Goal: Information Seeking & Learning: Find contact information

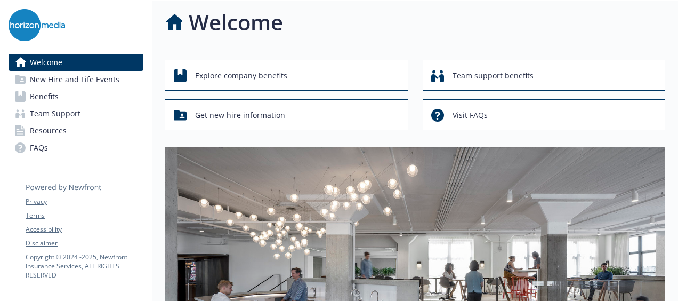
scroll to position [0, 8]
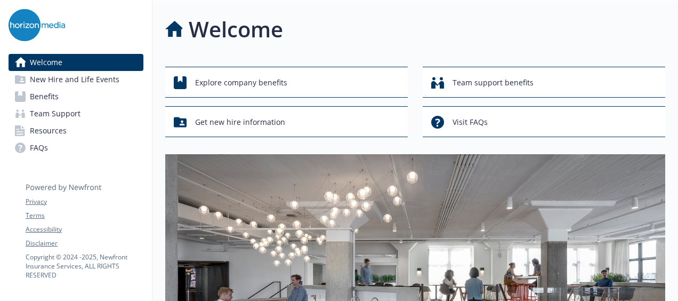
click at [49, 95] on span "Benefits" at bounding box center [44, 96] width 29 height 17
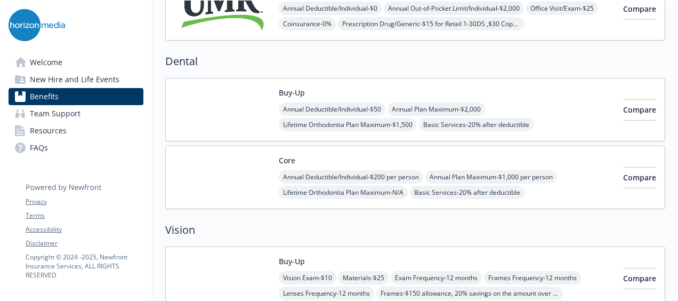
scroll to position [351, 8]
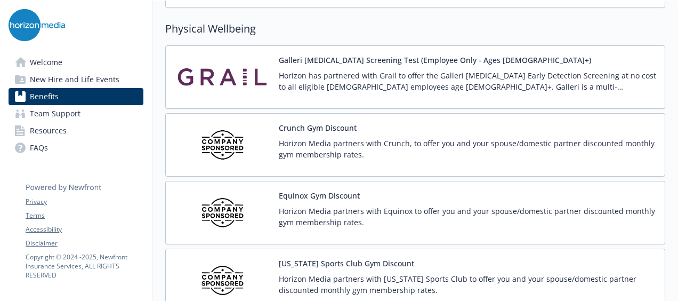
click at [365, 140] on p "Horizon Media partners with Crunch, to offer you and your spouse/domestic partn…" at bounding box center [467, 148] width 377 height 22
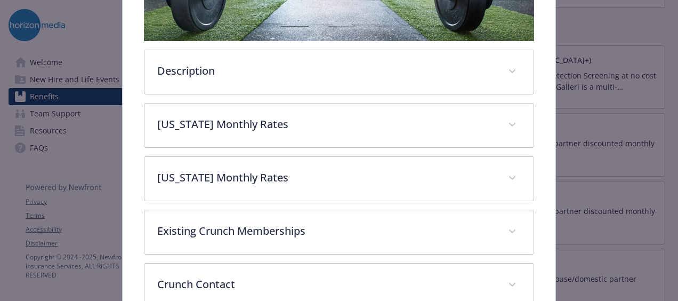
scroll to position [378, 0]
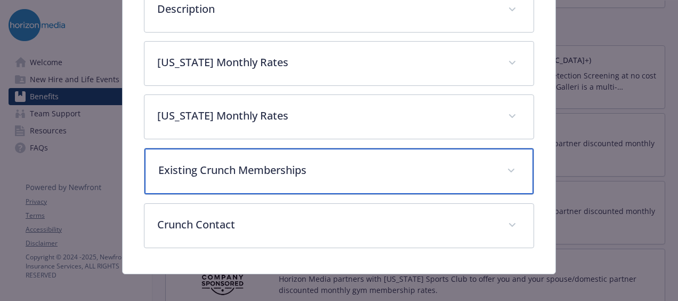
click at [501, 180] on div "Existing Crunch Memberships" at bounding box center [338, 171] width 389 height 46
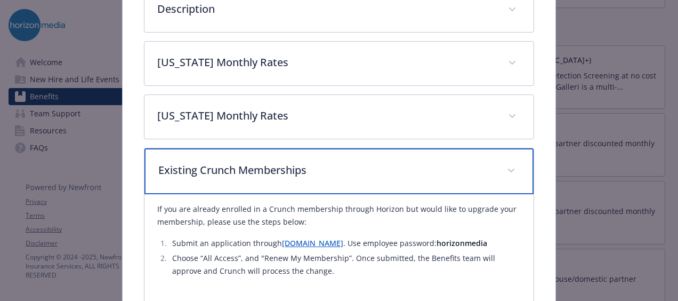
scroll to position [425, 0]
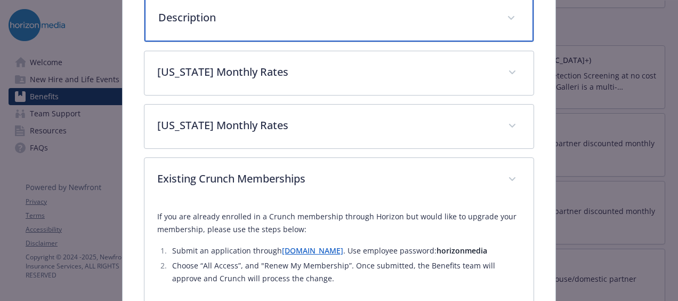
click at [358, 26] on div "Description" at bounding box center [338, 19] width 389 height 46
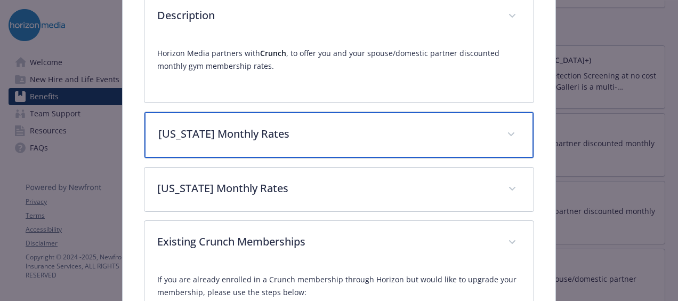
click at [376, 132] on p "[US_STATE] Monthly Rates" at bounding box center [326, 134] width 336 height 16
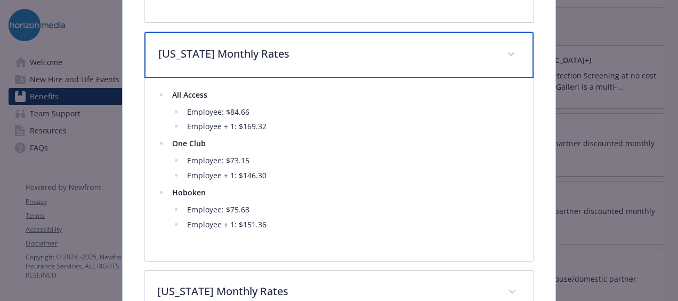
scroll to position [451, 0]
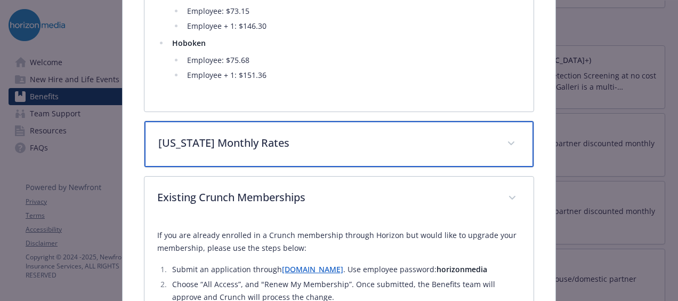
click at [346, 136] on p "[US_STATE] Monthly Rates" at bounding box center [326, 143] width 336 height 16
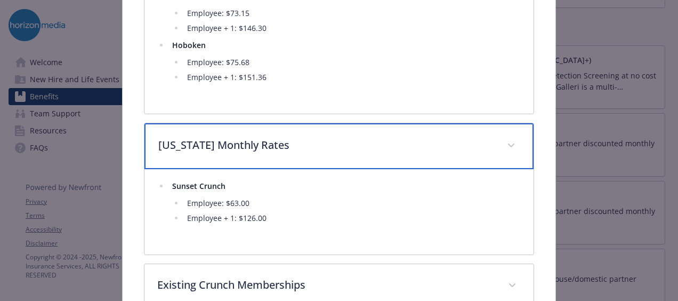
click at [346, 137] on p "[US_STATE] Monthly Rates" at bounding box center [326, 145] width 336 height 16
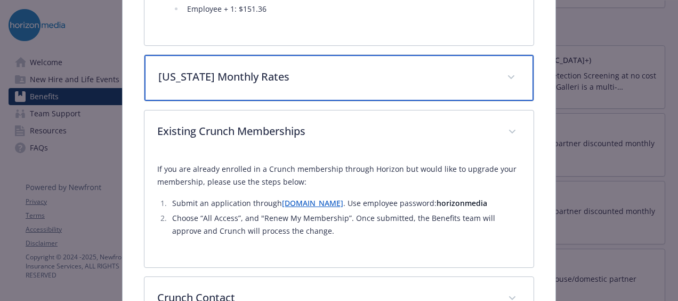
scroll to position [666, 0]
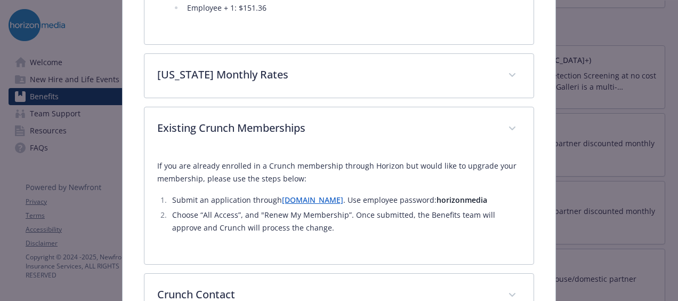
click at [307, 195] on link "[DOMAIN_NAME]" at bounding box center [312, 200] width 61 height 10
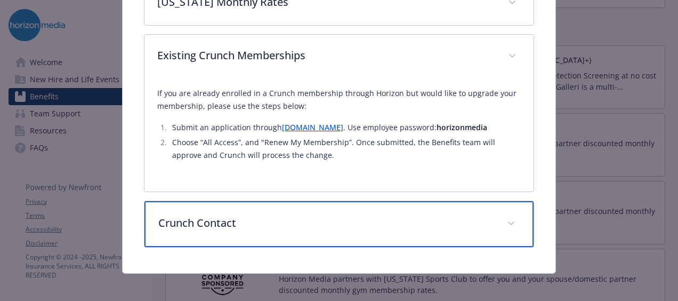
click at [388, 205] on div "Crunch Contact" at bounding box center [338, 224] width 389 height 46
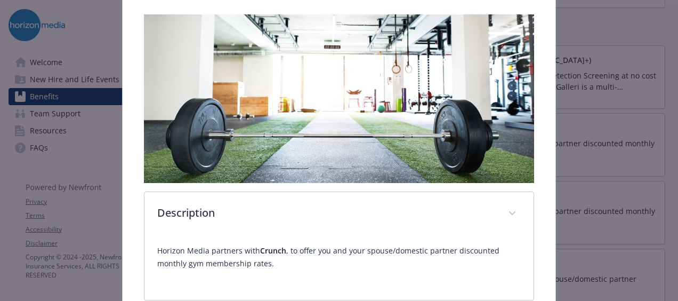
scroll to position [0, 0]
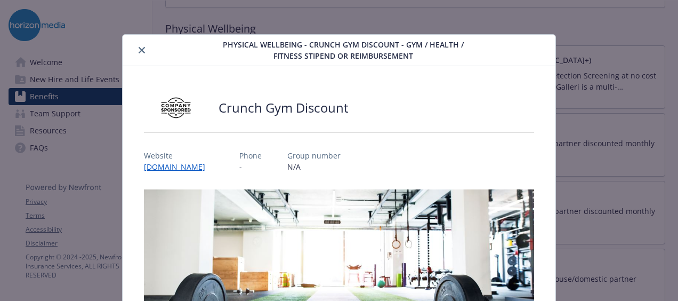
click at [143, 50] on icon "close" at bounding box center [142, 50] width 6 height 6
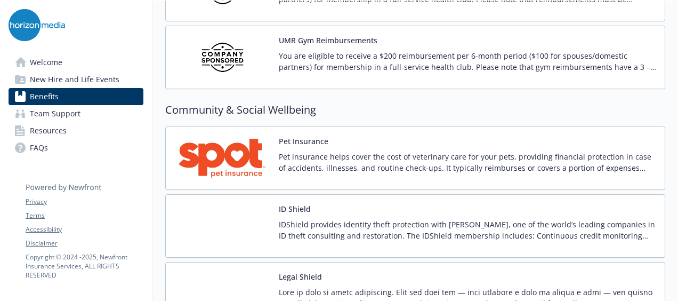
scroll to position [2852, 0]
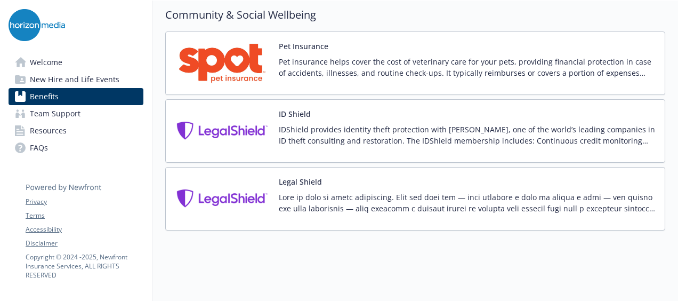
click at [50, 111] on span "Team Support" at bounding box center [55, 113] width 51 height 17
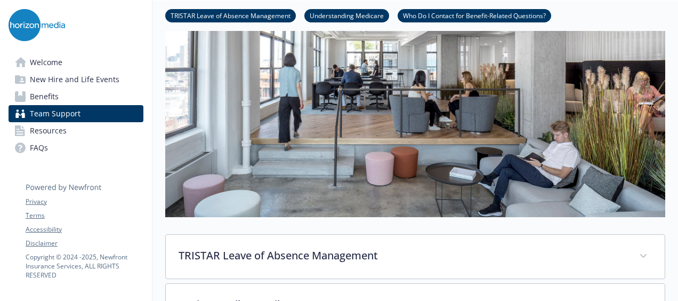
scroll to position [457, 0]
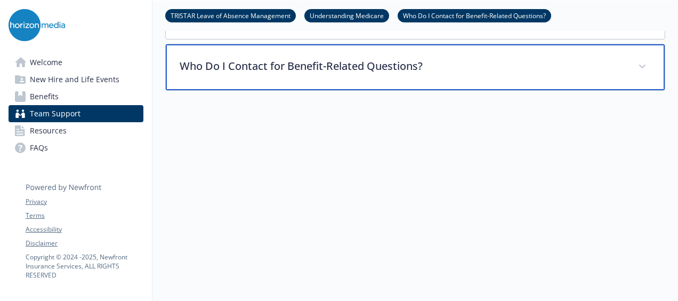
click at [360, 63] on p "Who Do I Contact for Benefit-Related Questions?" at bounding box center [403, 66] width 446 height 16
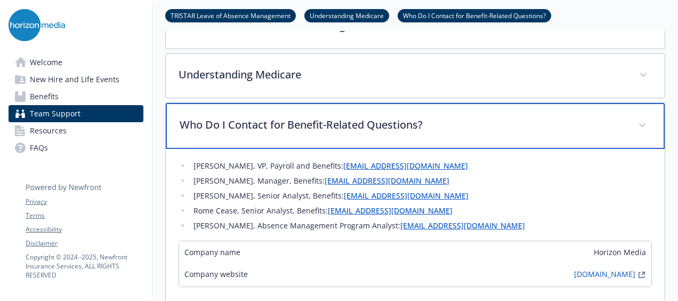
scroll to position [393, 0]
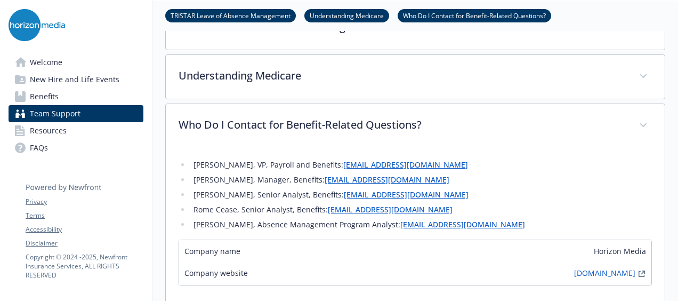
click at [38, 145] on span "FAQs" at bounding box center [39, 147] width 18 height 17
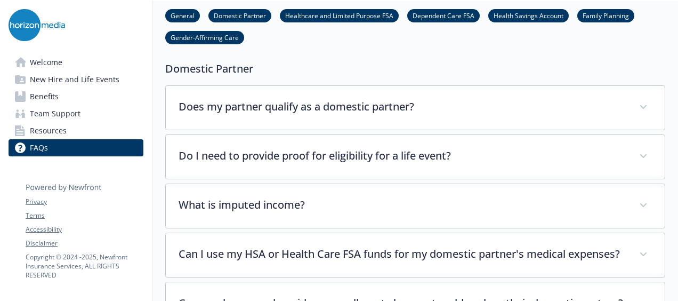
scroll to position [328, 0]
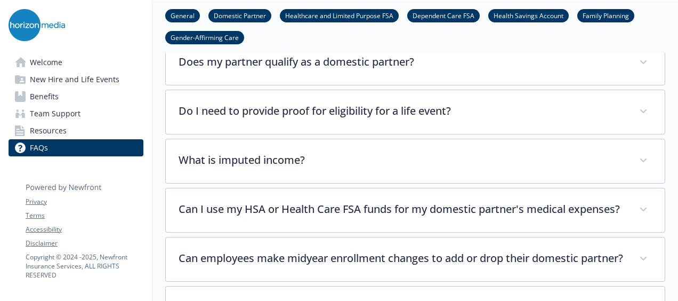
click at [54, 131] on span "Resources" at bounding box center [48, 130] width 37 height 17
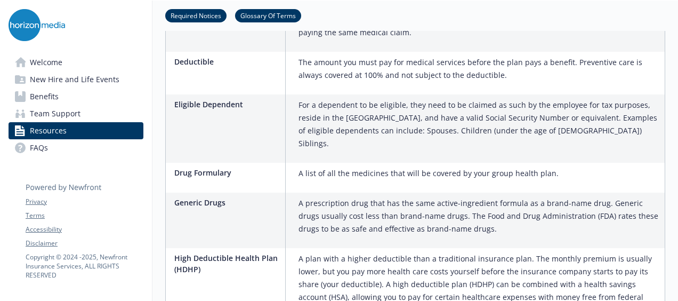
scroll to position [1388, 0]
click at [61, 113] on span "Team Support" at bounding box center [55, 113] width 51 height 17
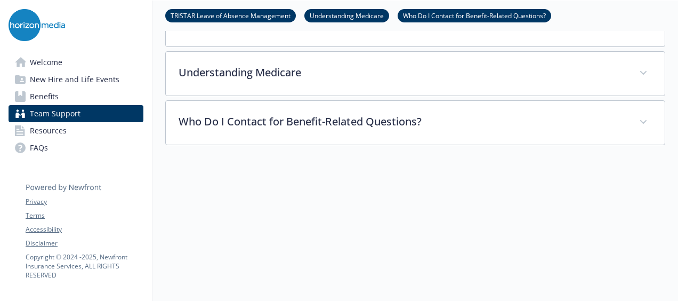
scroll to position [394, 5]
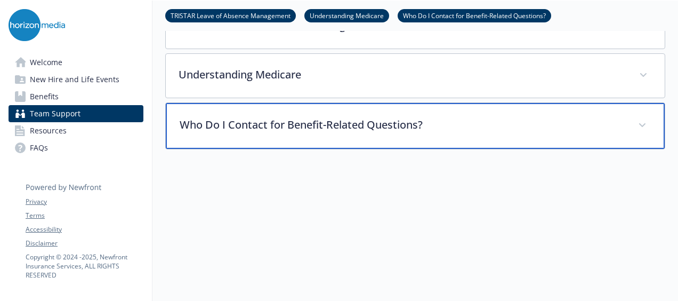
click at [326, 117] on p "Who Do I Contact for Benefit-Related Questions?" at bounding box center [403, 125] width 446 height 16
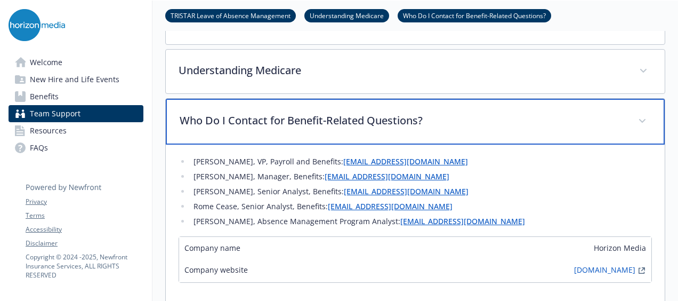
scroll to position [399, 5]
